Goal: Check status: Check status

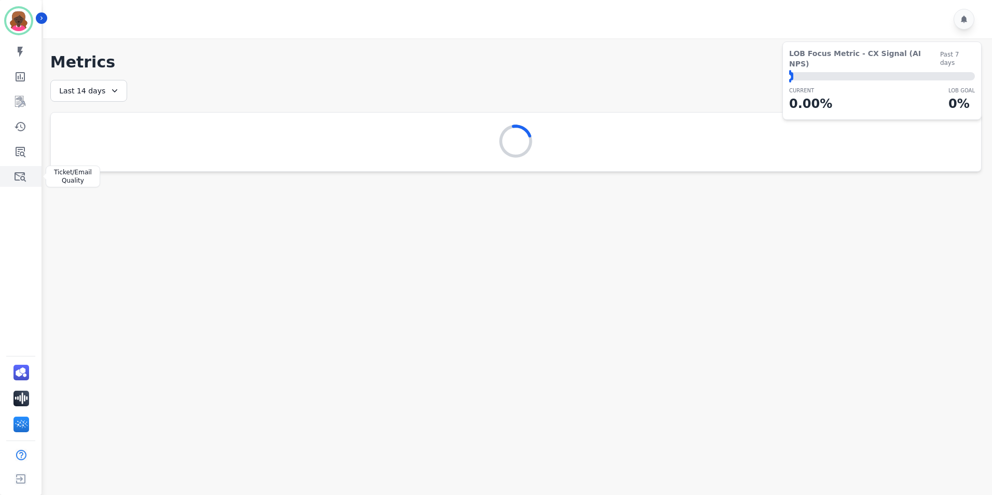
click at [17, 181] on icon "Sidebar" at bounding box center [20, 176] width 11 height 9
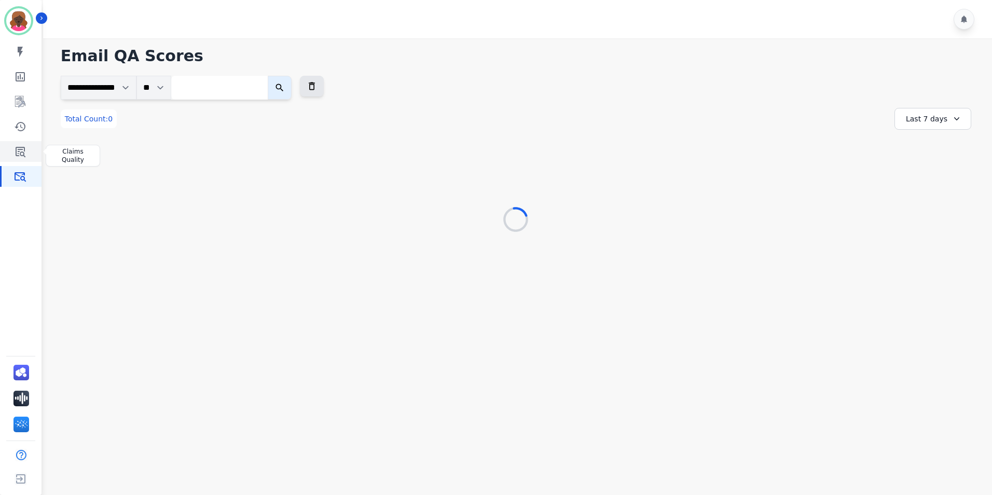
click at [16, 154] on icon "Sidebar" at bounding box center [21, 152] width 10 height 10
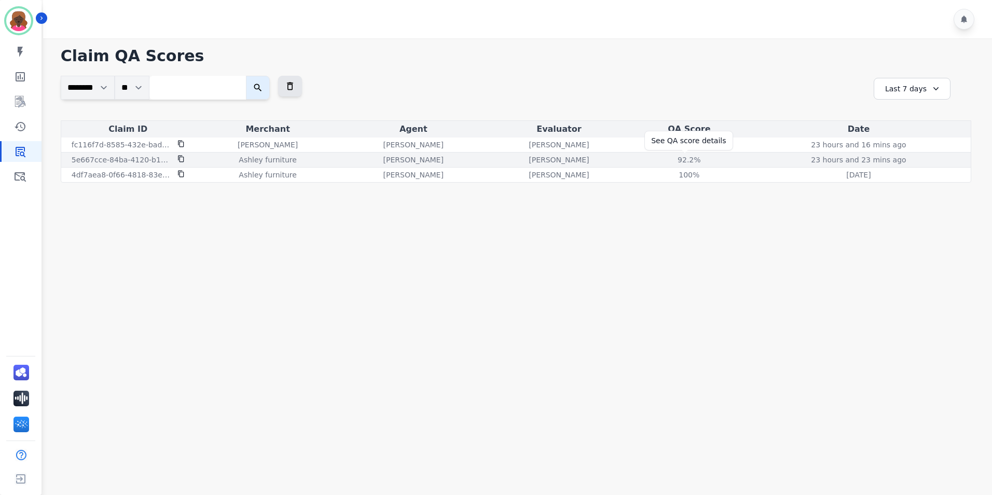
click at [706, 160] on div "92.2 %" at bounding box center [688, 160] width 47 height 10
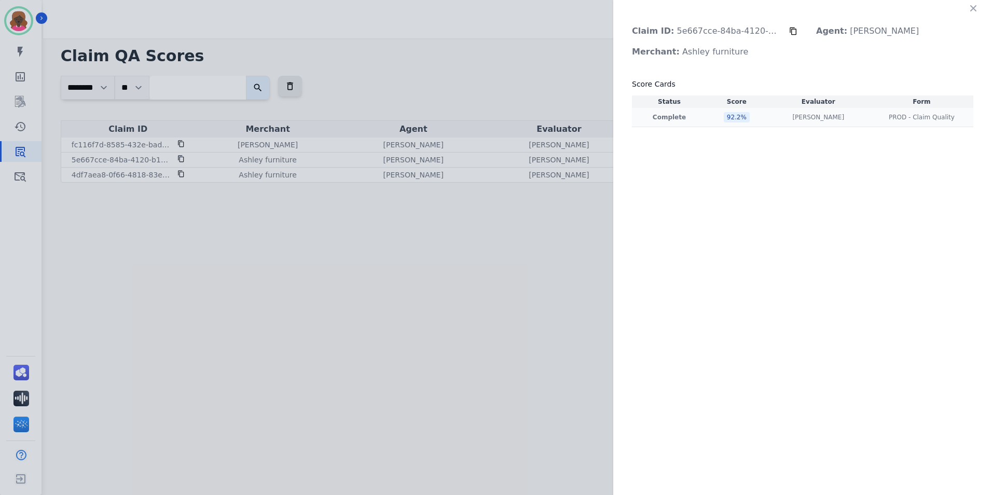
click at [750, 112] on td "92.2 %" at bounding box center [736, 117] width 60 height 19
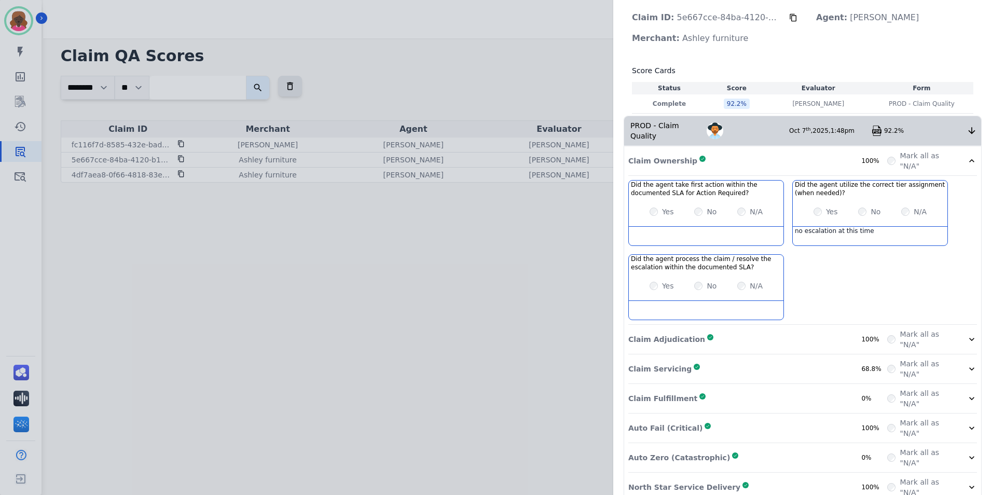
scroll to position [21, 0]
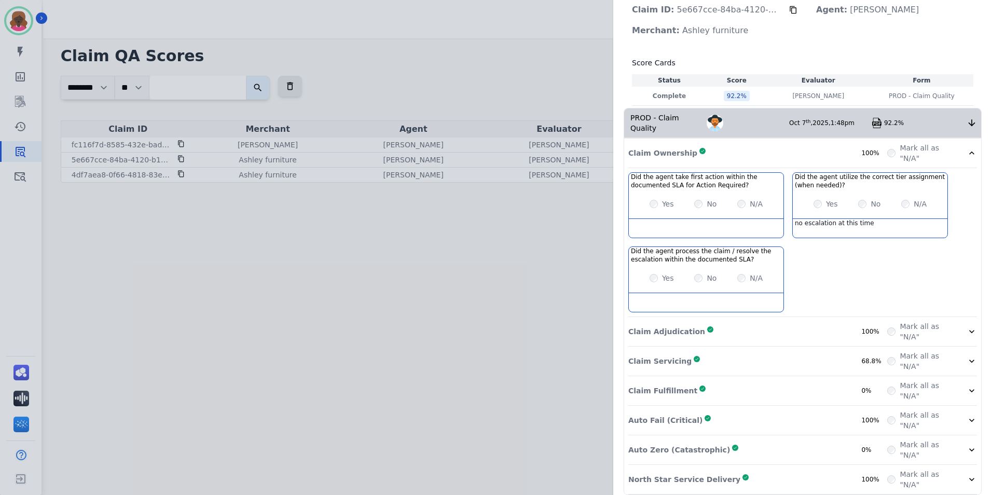
click at [851, 351] on div "Claim Servicing Complete 68.8%" at bounding box center [757, 361] width 259 height 21
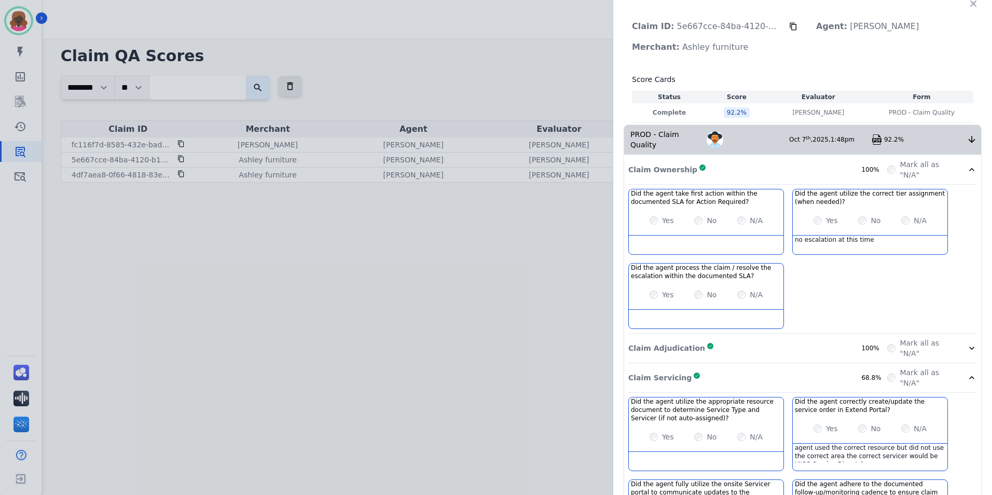
scroll to position [0, 0]
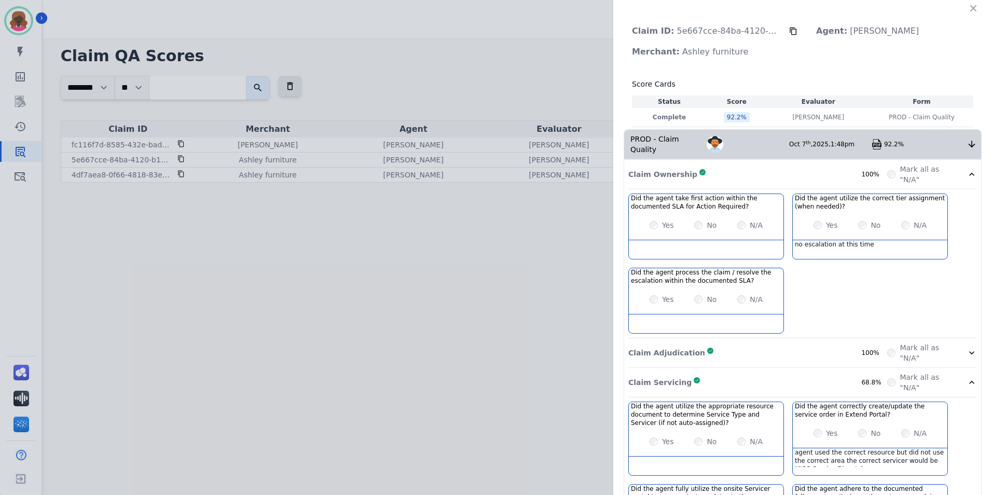
click at [427, 455] on div "Claim ID: 5e667cce-84ba-4120-b141-42f68f4d1dd3 Agent: [PERSON_NAME]: [PERSON_NA…" at bounding box center [496, 247] width 992 height 495
click at [973, 6] on icon "button" at bounding box center [973, 8] width 10 height 10
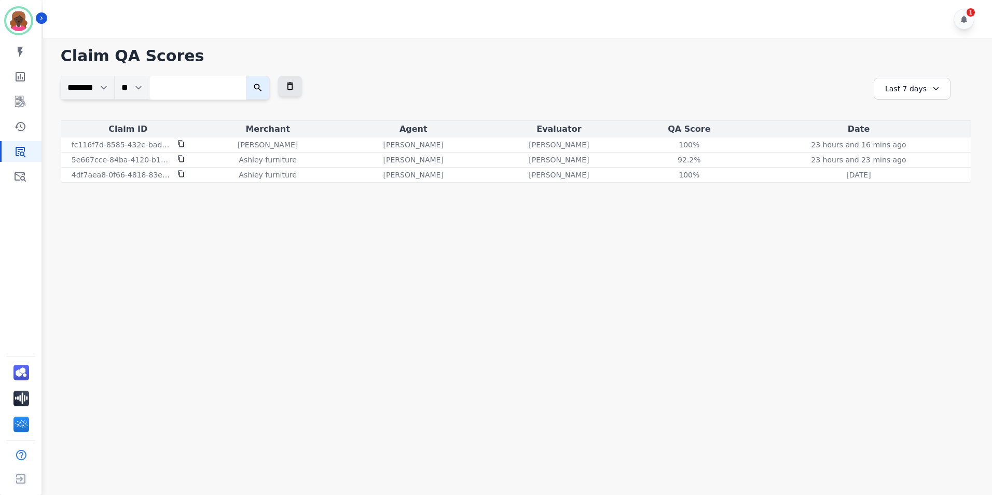
click at [953, 85] on div "**********" at bounding box center [922, 98] width 98 height 45
click at [925, 81] on div "Last 7 days" at bounding box center [911, 89] width 77 height 22
click at [911, 162] on li "Last 14 days" at bounding box center [919, 164] width 52 height 10
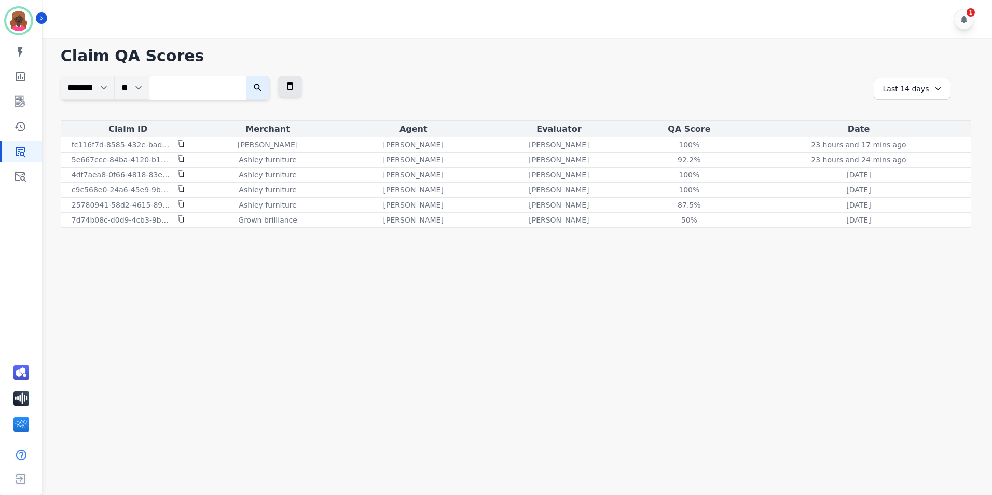
click at [918, 89] on div "Last 14 days" at bounding box center [911, 89] width 77 height 22
click at [914, 192] on li "Last 90 days" at bounding box center [919, 189] width 52 height 10
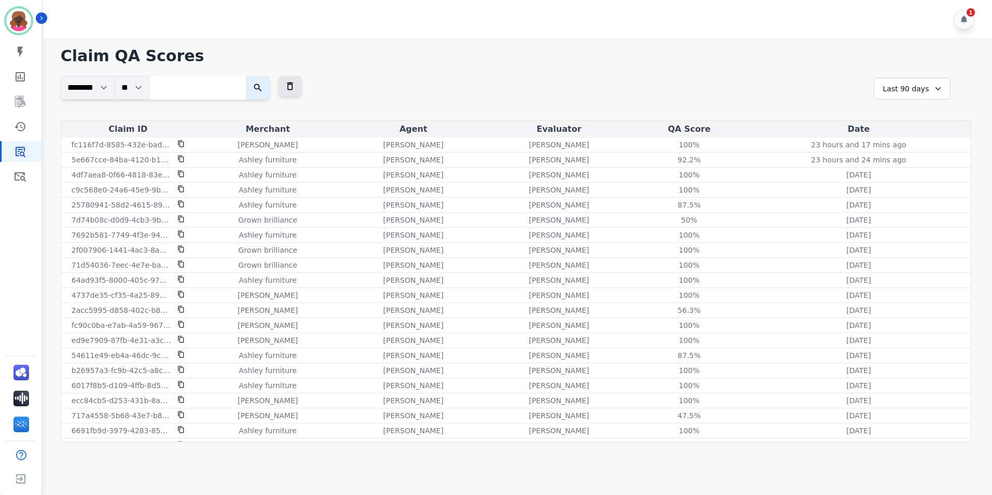
click at [910, 80] on div "Last 90 days" at bounding box center [911, 89] width 77 height 22
click at [903, 199] on li "Last 12 months" at bounding box center [919, 207] width 52 height 21
